Goal: Task Accomplishment & Management: Manage account settings

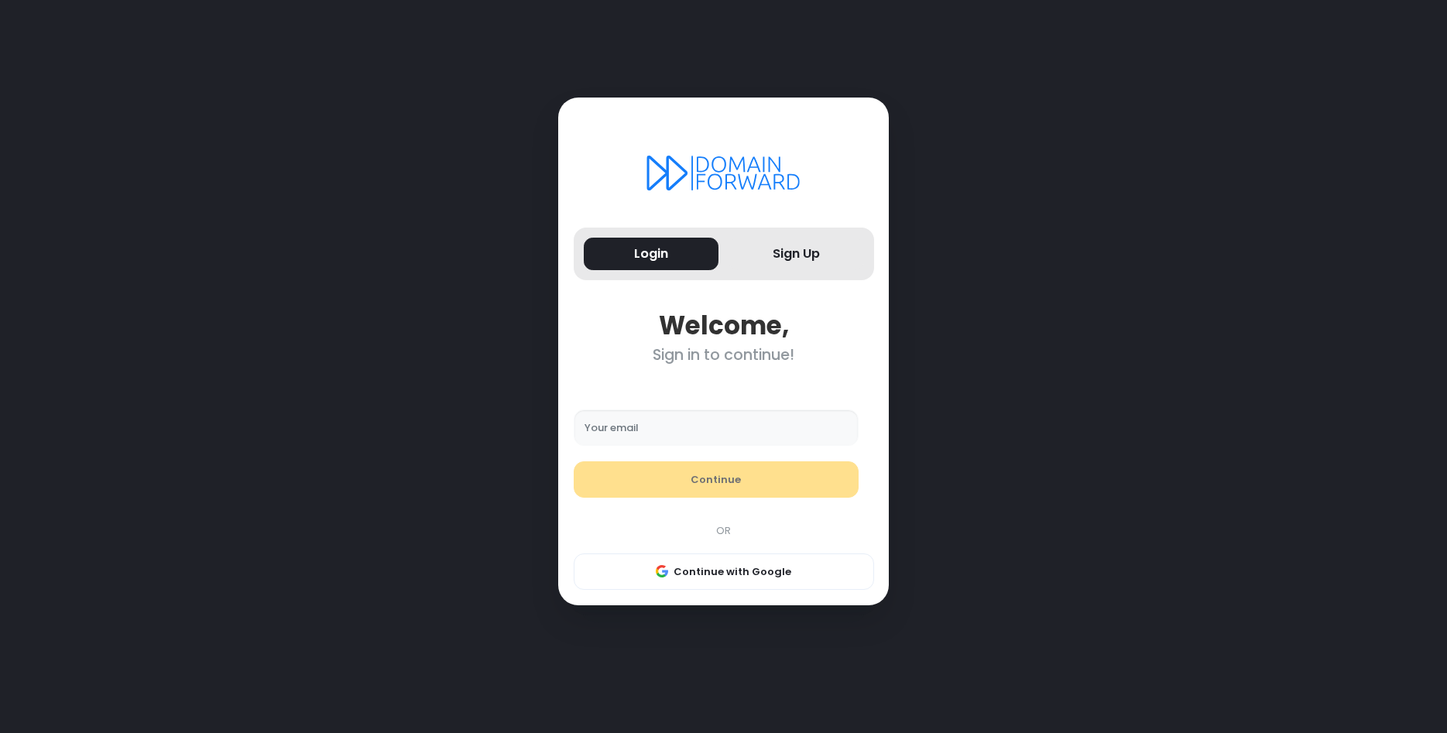
click at [619, 425] on input "Your email" at bounding box center [717, 428] width 286 height 37
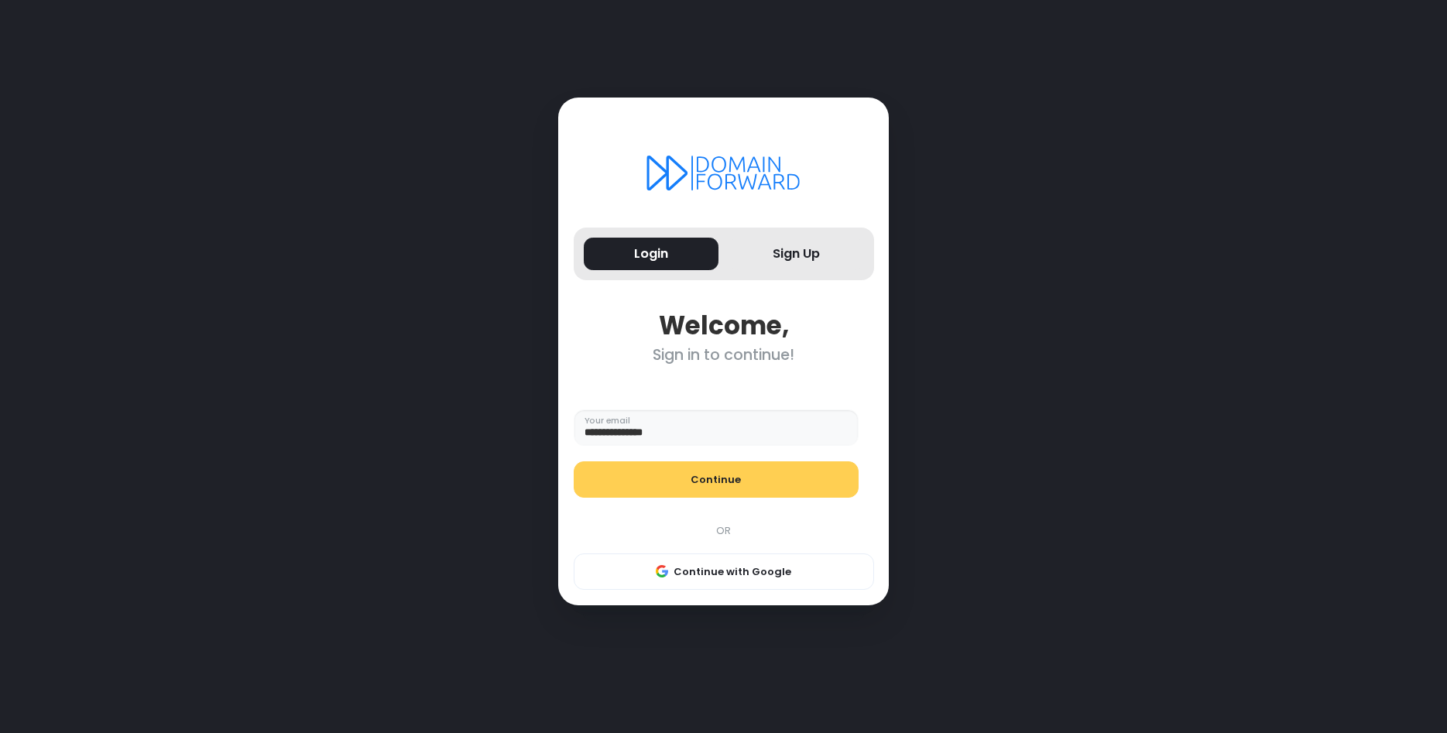
type input "**********"
click at [729, 475] on button "Continue" at bounding box center [717, 479] width 286 height 37
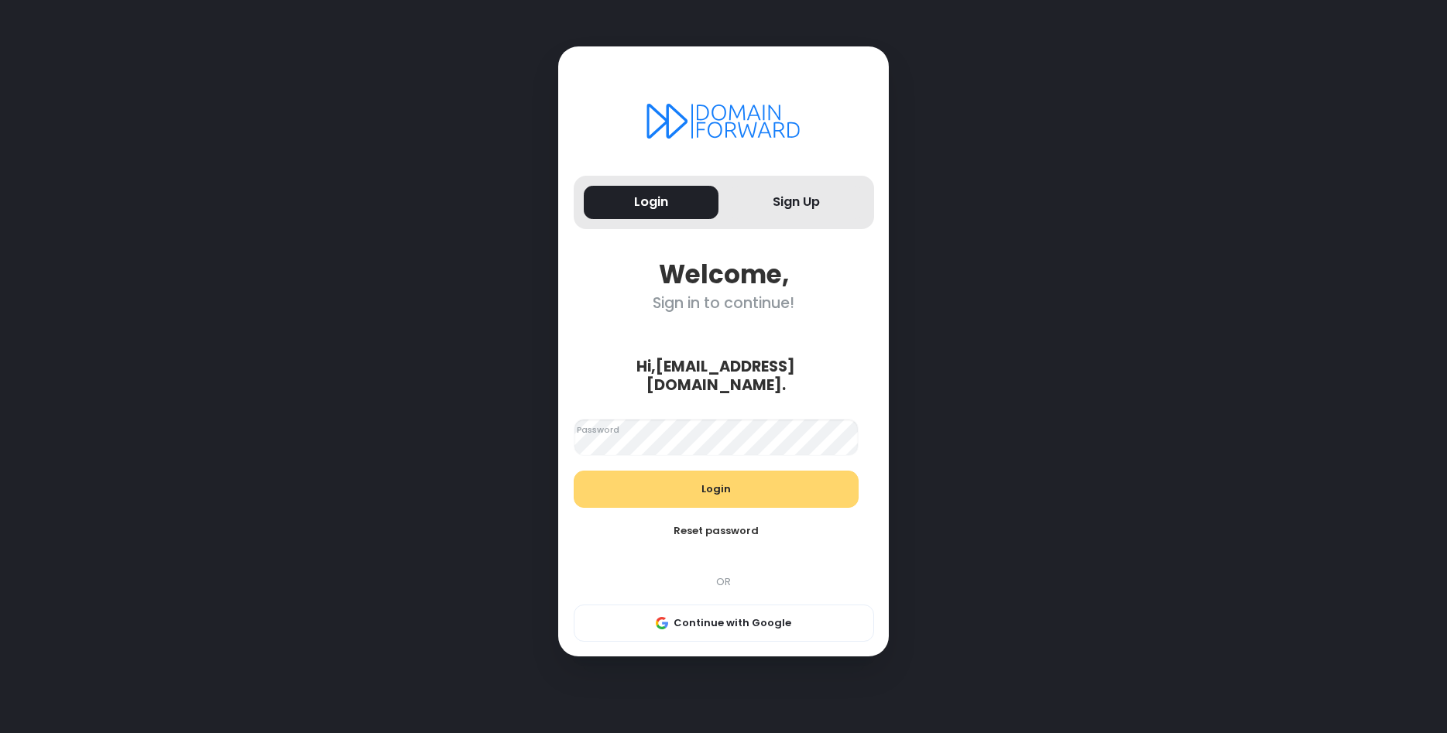
click at [743, 489] on button "Login" at bounding box center [717, 489] width 286 height 37
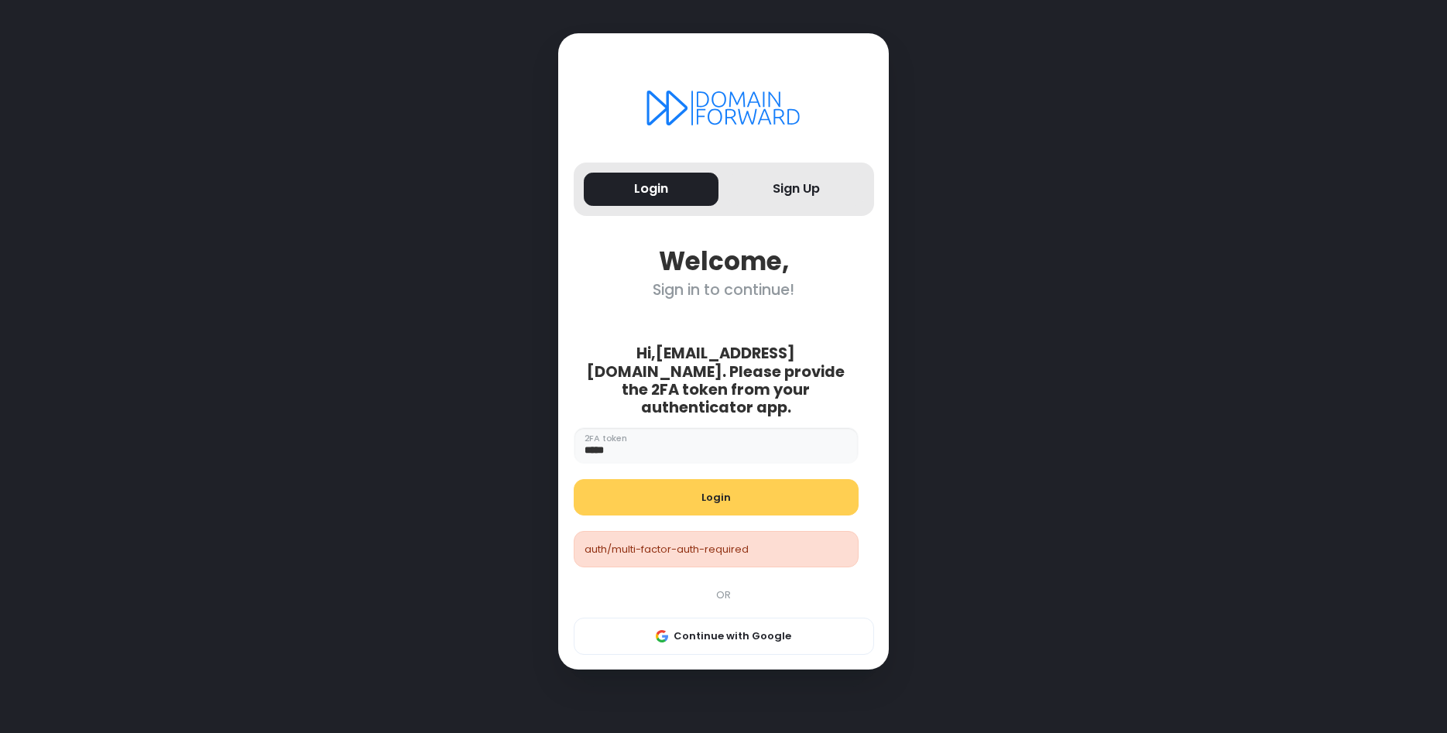
type input "******"
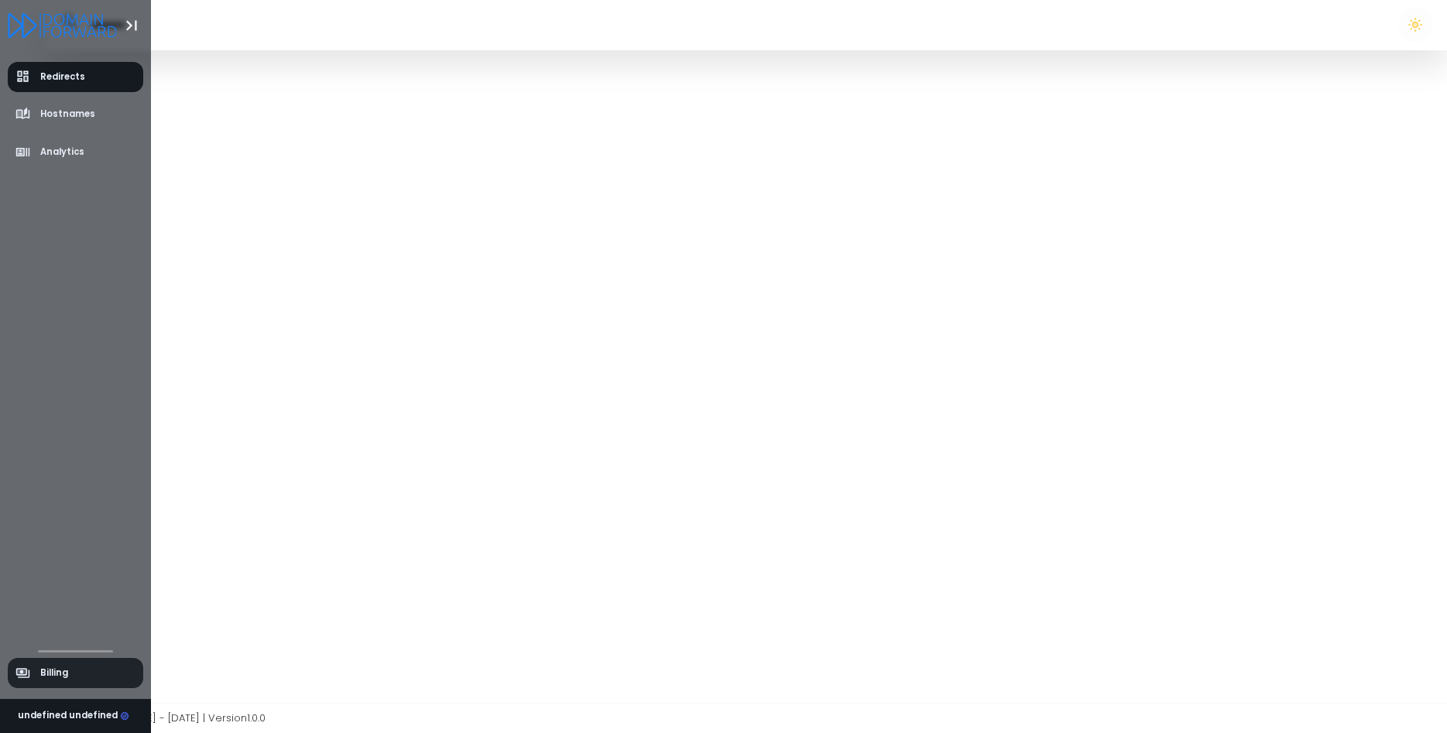
click at [25, 671] on icon "aside-billing" at bounding box center [21, 671] width 9 height 5
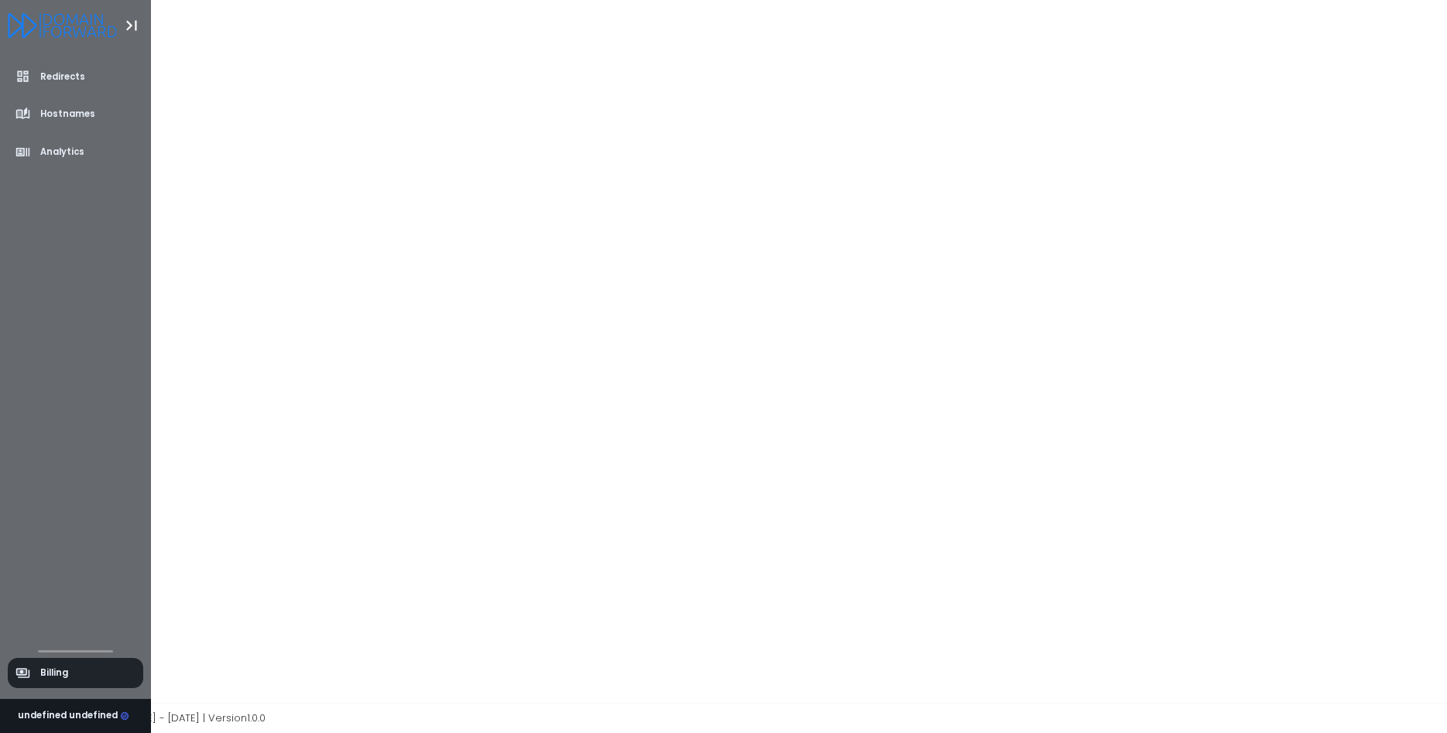
click at [63, 671] on span "Billing" at bounding box center [54, 673] width 28 height 13
click at [50, 111] on span "Hostnames" at bounding box center [67, 114] width 55 height 13
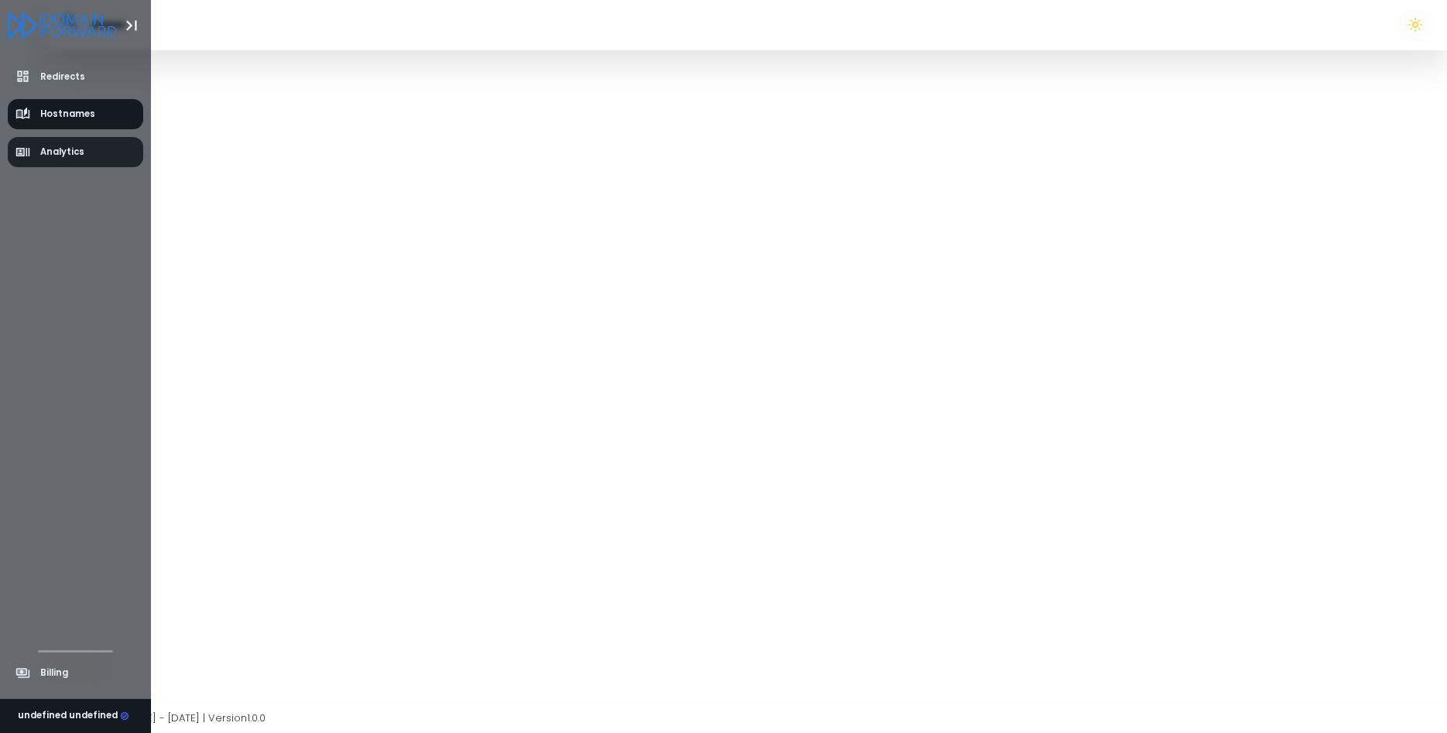
click at [55, 142] on link "Analytics" at bounding box center [76, 152] width 136 height 30
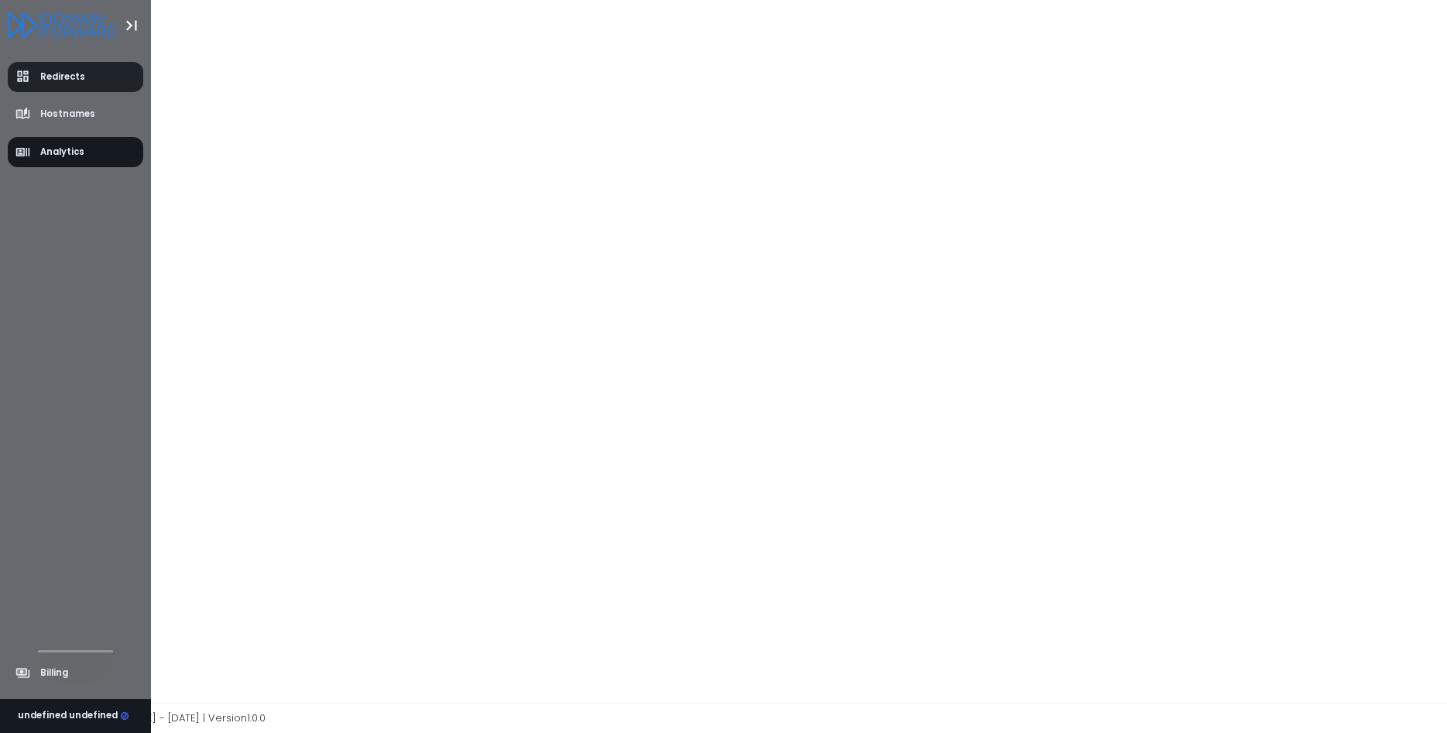
click at [13, 76] on link "Redirects" at bounding box center [76, 77] width 136 height 30
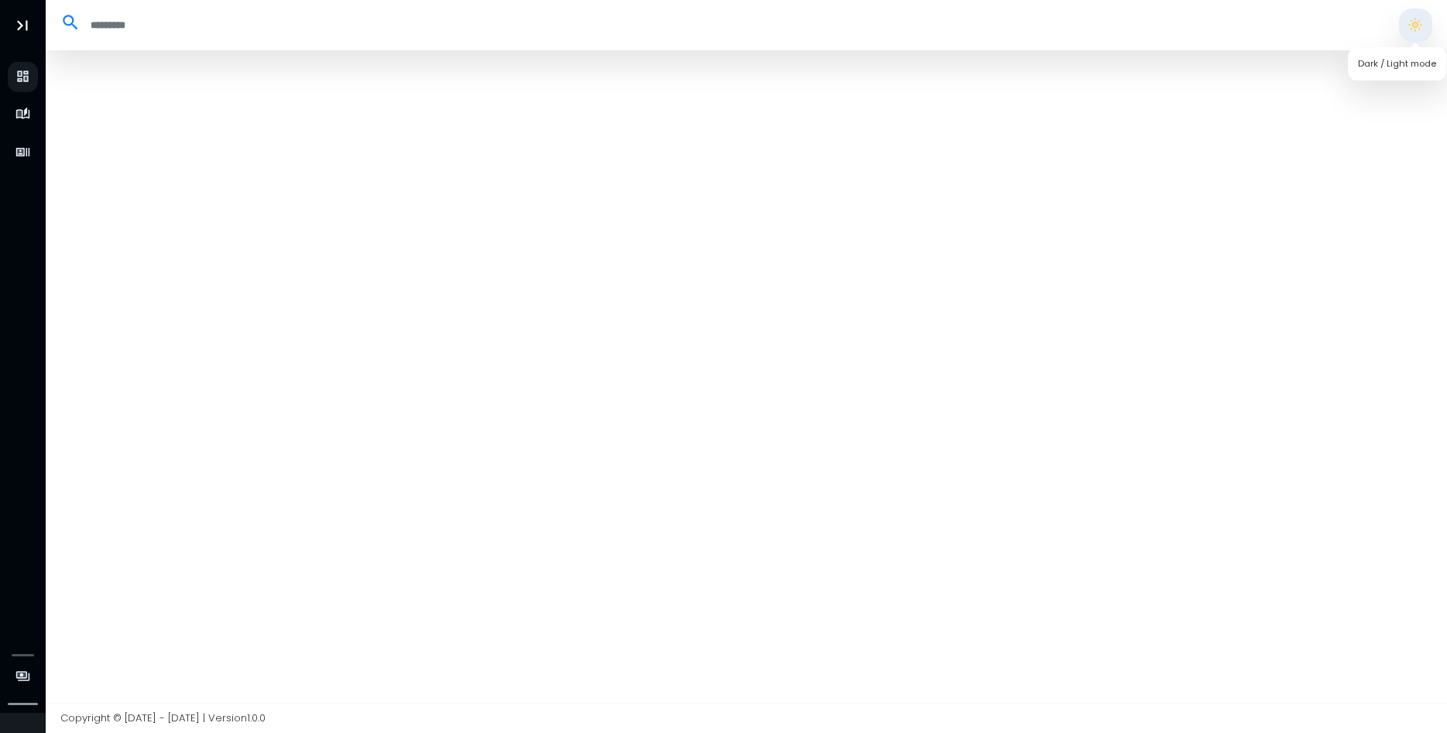
click at [1421, 22] on button "button" at bounding box center [1415, 25] width 33 height 33
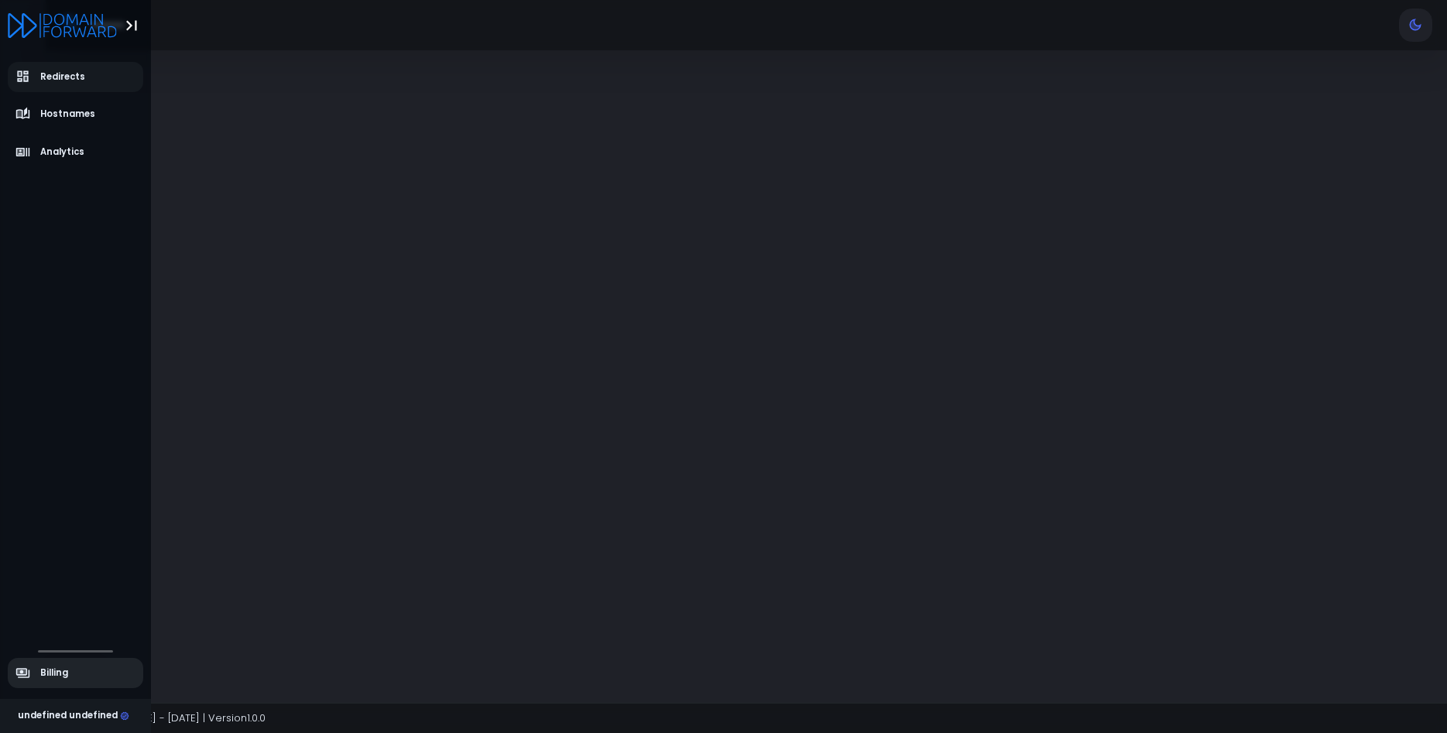
click at [64, 674] on span "Billing" at bounding box center [54, 673] width 28 height 13
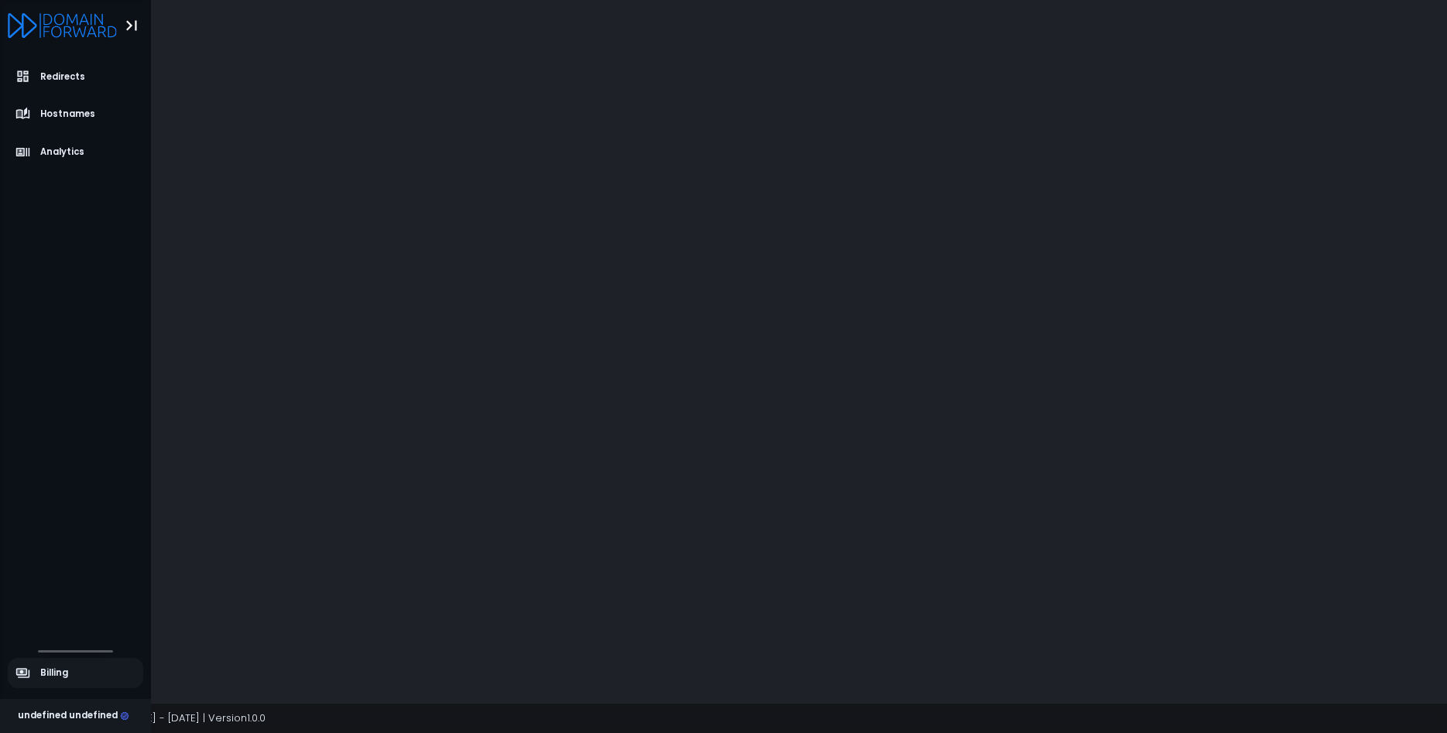
click at [19, 24] on icon "Logo" at bounding box center [62, 25] width 109 height 25
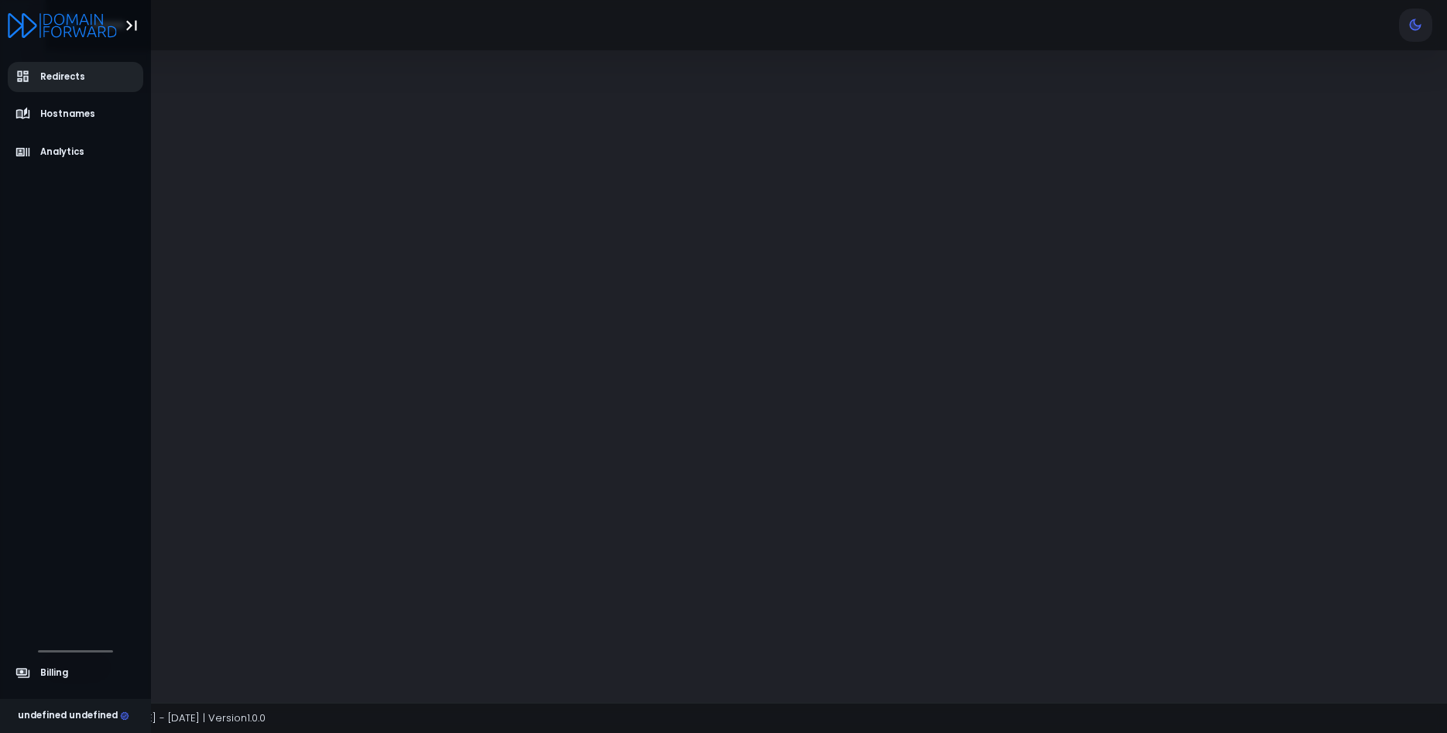
click at [19, 77] on icon "aside-dashboard" at bounding box center [23, 77] width 12 height 12
click at [56, 674] on span "Billing" at bounding box center [54, 673] width 28 height 13
